Goal: Information Seeking & Learning: Learn about a topic

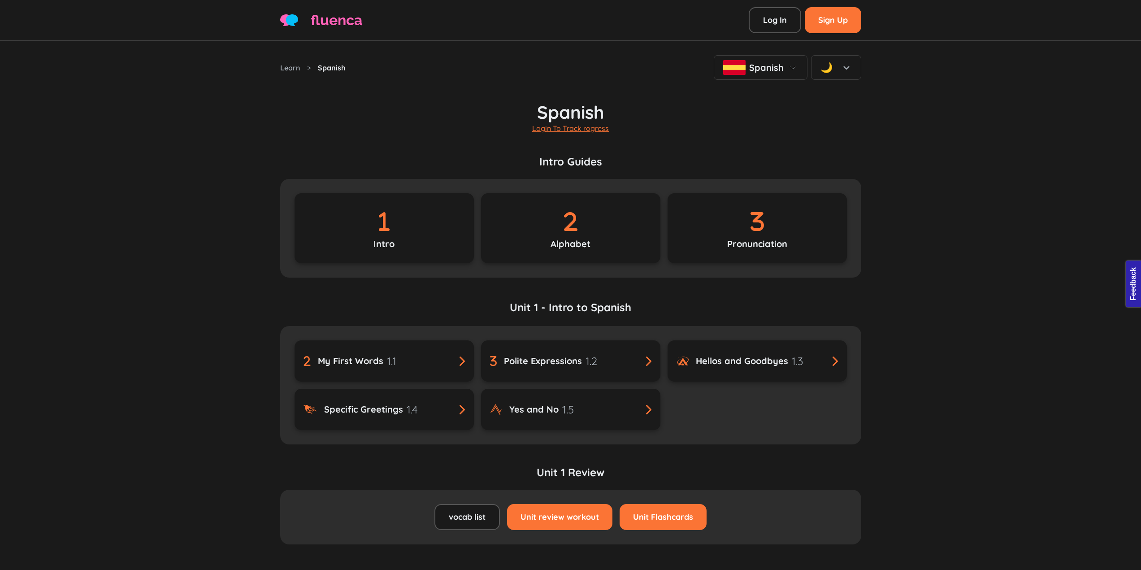
click at [599, 305] on link "Unit 1 - Intro to Spanish" at bounding box center [570, 312] width 581 height 27
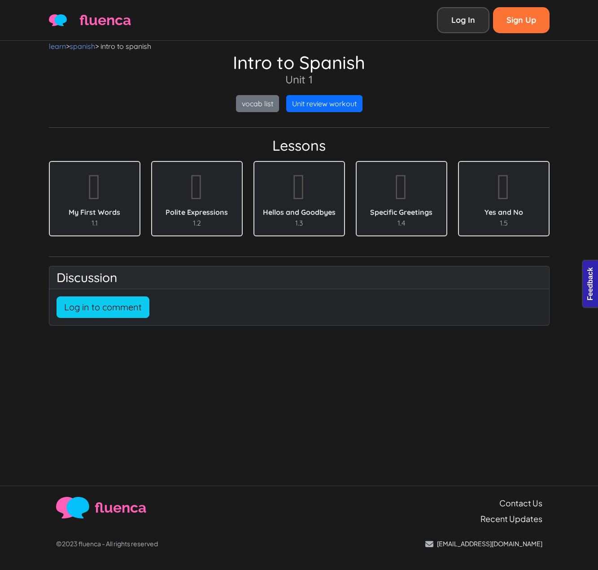
click at [480, 11] on link "Log In" at bounding box center [463, 20] width 52 height 26
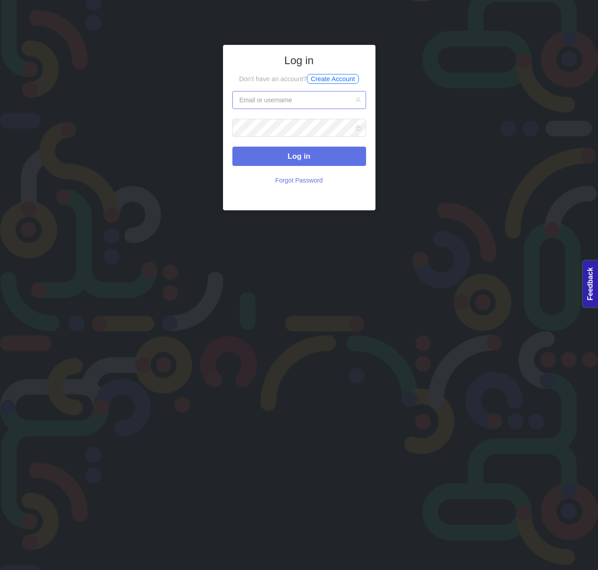
click at [288, 105] on input "text" at bounding box center [299, 100] width 134 height 18
type input "eminkarakan0drive@gmail.com"
click at [232, 147] on button "Log in" at bounding box center [299, 156] width 134 height 19
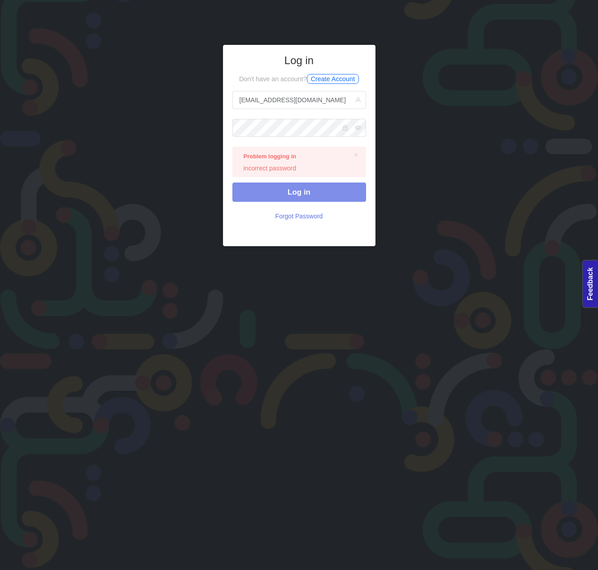
click at [307, 189] on span "Log in" at bounding box center [298, 192] width 23 height 9
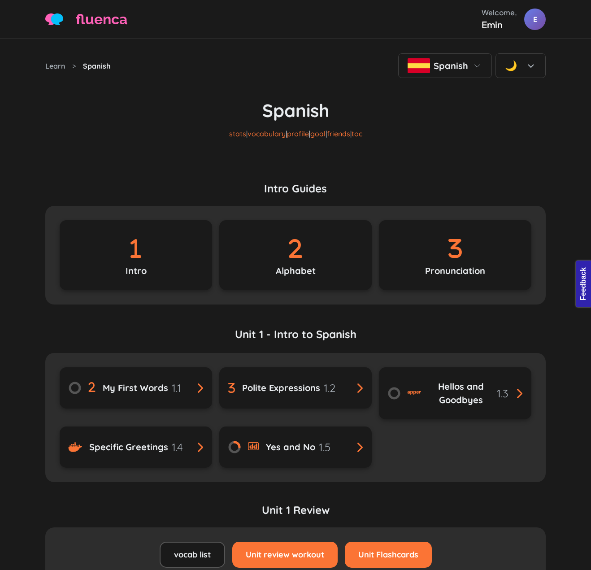
click at [324, 327] on link "Unit 1 - Intro to Spanish" at bounding box center [295, 339] width 500 height 27
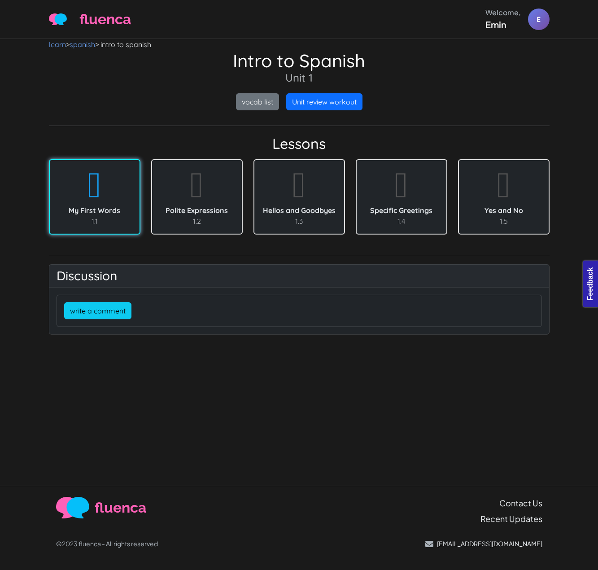
click at [125, 198] on div "My First Words 1.1" at bounding box center [95, 197] width 90 height 74
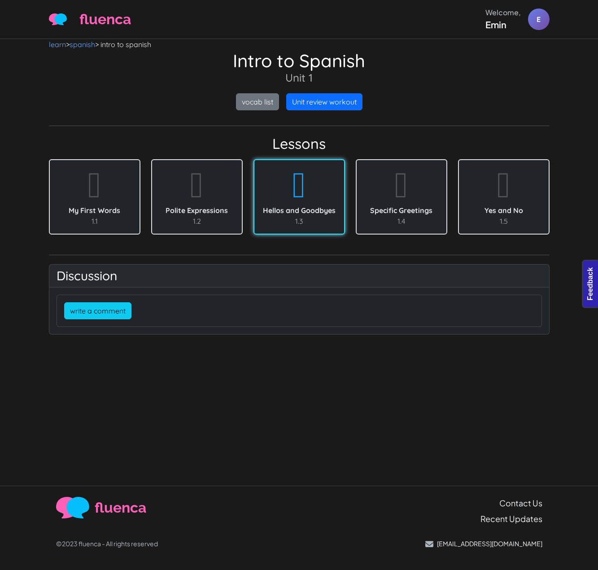
click at [313, 184] on icon at bounding box center [299, 185] width 45 height 36
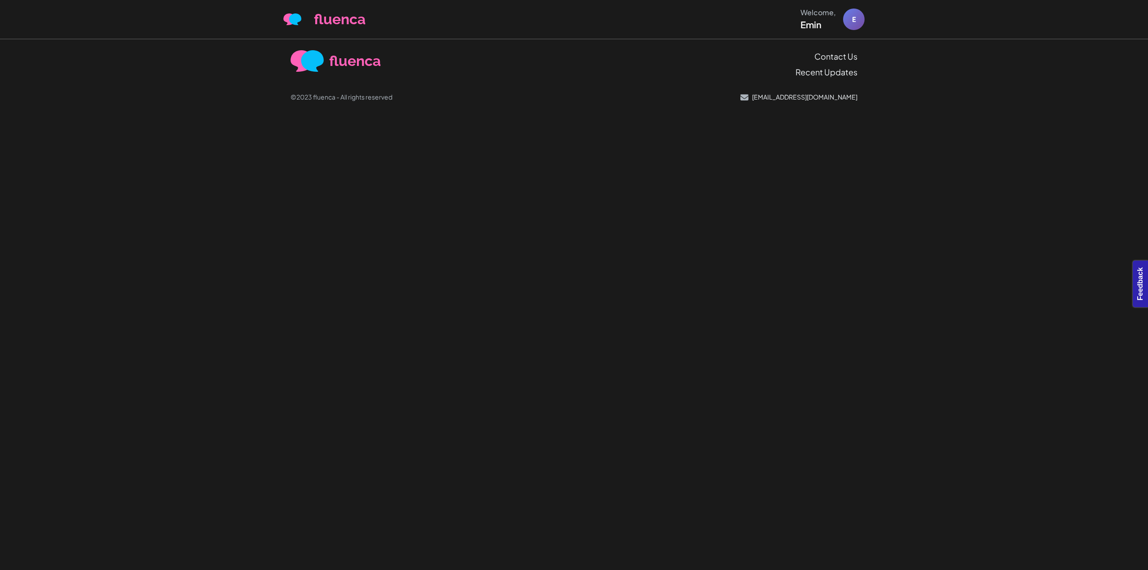
click at [203, 110] on footer "fluenca Contact Us Recent Updates ©2023 fluenca - All rights reserved [EMAIL_AD…" at bounding box center [574, 81] width 1148 height 84
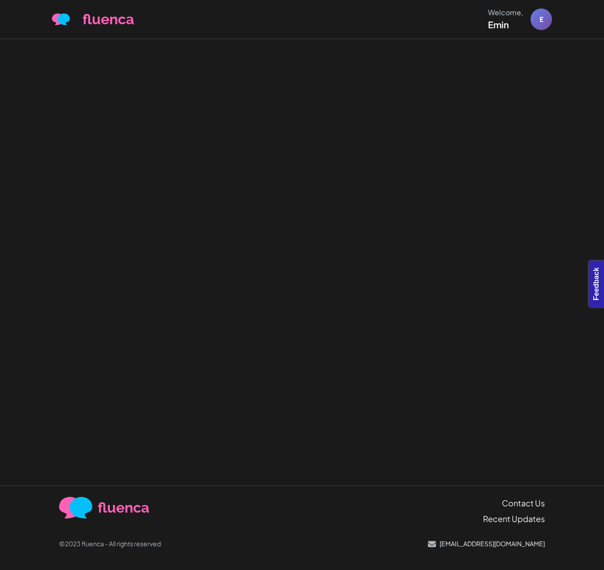
click at [429, 163] on div at bounding box center [302, 262] width 604 height 447
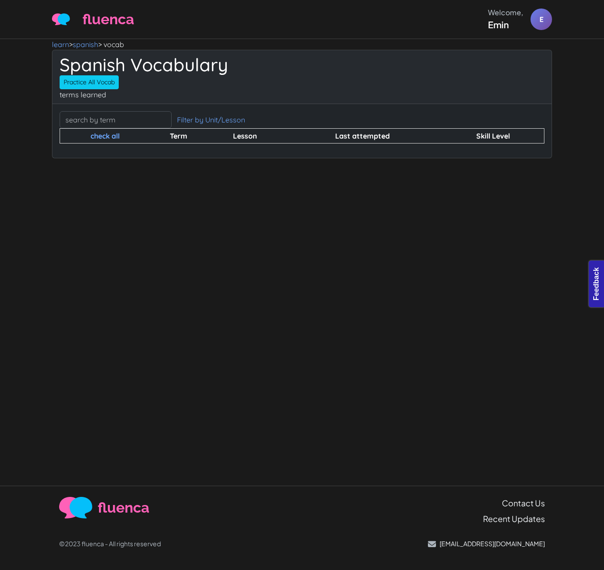
click at [192, 44] on nav "learn > spanish > vocab" at bounding box center [302, 44] width 500 height 11
click at [93, 46] on link "spanish" at bounding box center [86, 44] width 26 height 9
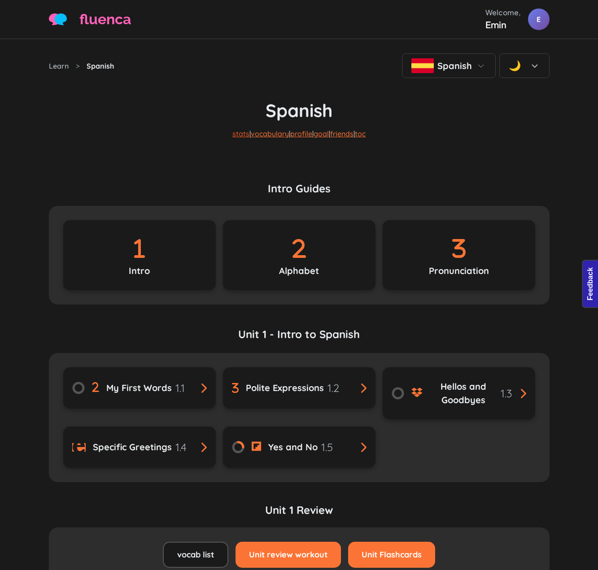
click at [233, 133] on link "stats" at bounding box center [240, 133] width 17 height 9
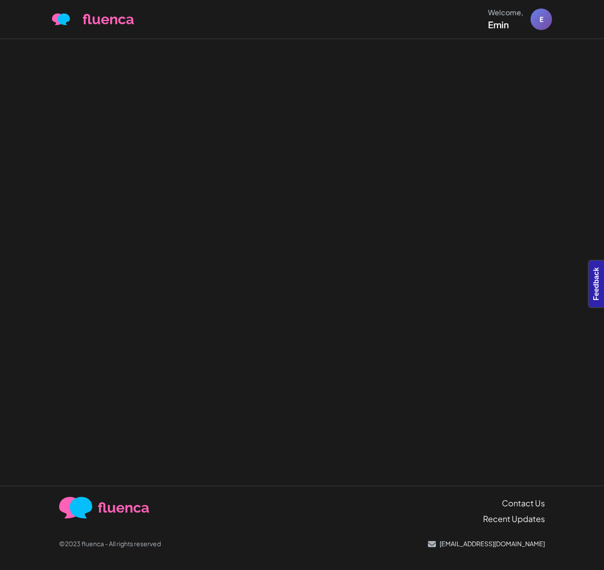
click at [522, 176] on div at bounding box center [302, 262] width 604 height 447
click at [517, 174] on div at bounding box center [302, 262] width 604 height 447
click at [507, 165] on div at bounding box center [302, 262] width 604 height 447
click at [267, 65] on div at bounding box center [302, 262] width 604 height 447
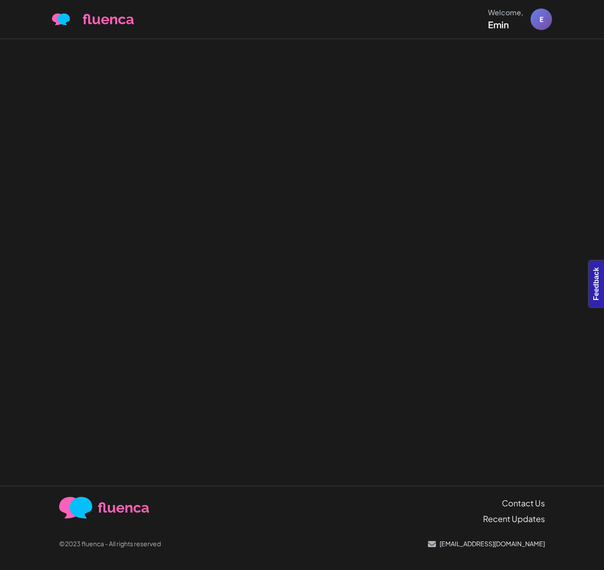
click at [267, 65] on div at bounding box center [302, 262] width 604 height 447
click at [256, 112] on div at bounding box center [302, 262] width 604 height 447
click at [256, 113] on div at bounding box center [302, 262] width 604 height 447
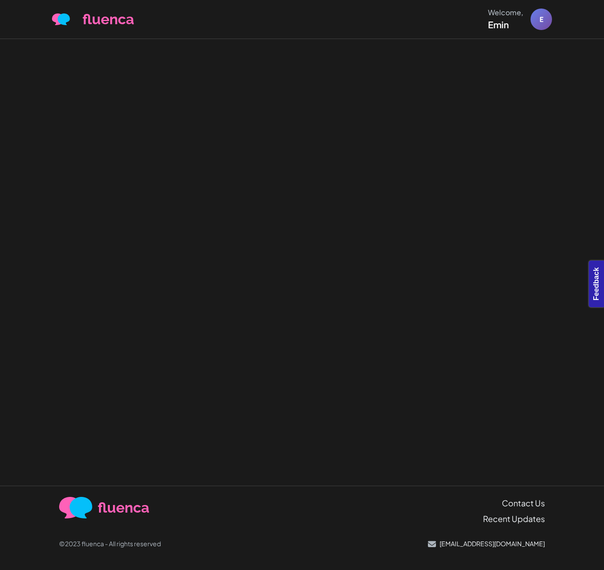
click at [256, 113] on div at bounding box center [302, 262] width 604 height 447
click at [256, 112] on div at bounding box center [302, 262] width 604 height 447
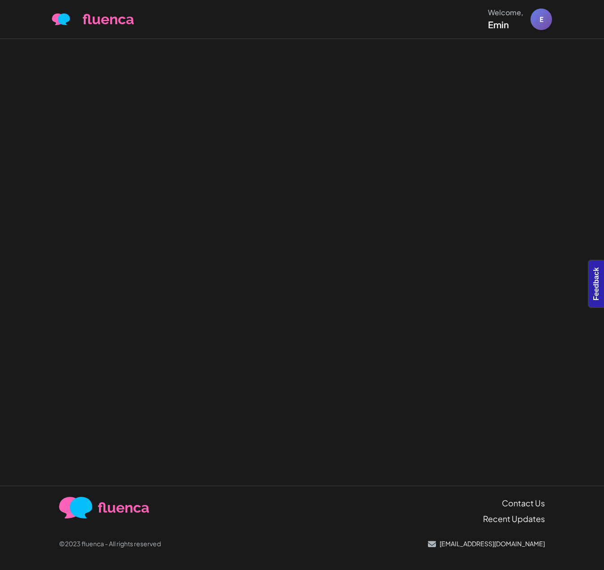
click at [460, 198] on div at bounding box center [302, 262] width 604 height 447
click at [485, 188] on div at bounding box center [302, 262] width 604 height 447
